Goal: Task Accomplishment & Management: Manage account settings

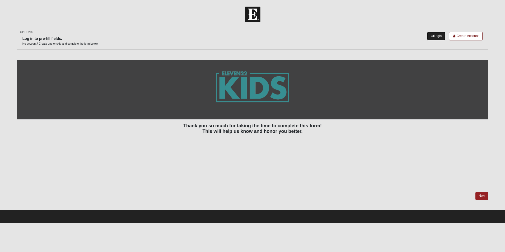
click at [440, 36] on link "Login" at bounding box center [436, 36] width 18 height 9
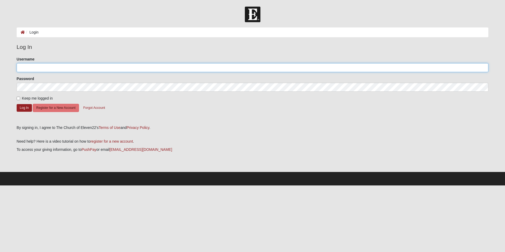
click at [93, 66] on input "Username" at bounding box center [253, 67] width 472 height 9
type input "[EMAIL_ADDRESS][DOMAIN_NAME]"
click at [21, 105] on button "Log In" at bounding box center [24, 108] width 15 height 8
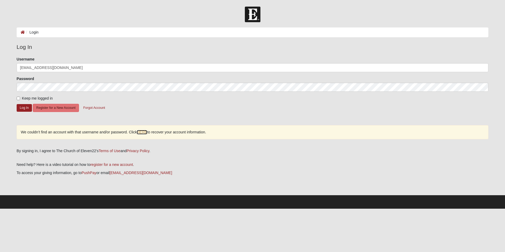
click at [143, 133] on link "HERE" at bounding box center [142, 132] width 10 height 4
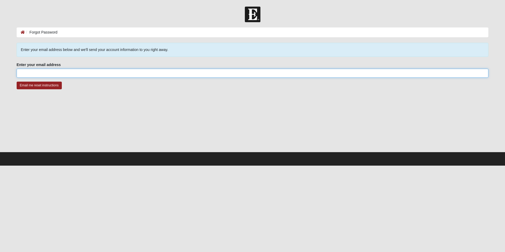
click at [38, 75] on input "Enter your email address" at bounding box center [253, 73] width 472 height 9
type input "[EMAIL_ADDRESS][DOMAIN_NAME]"
click at [40, 87] on input "Email me reset instructions" at bounding box center [39, 86] width 45 height 8
